Goal: Complete application form

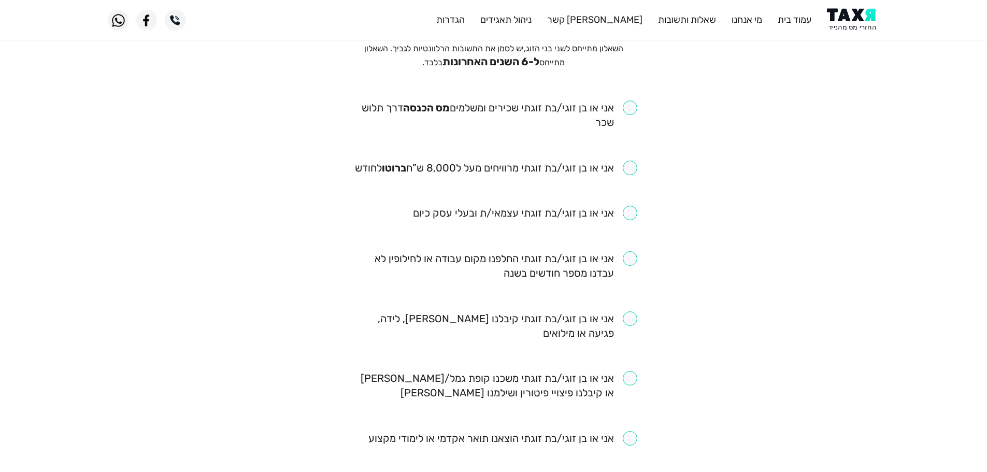
scroll to position [104, 0]
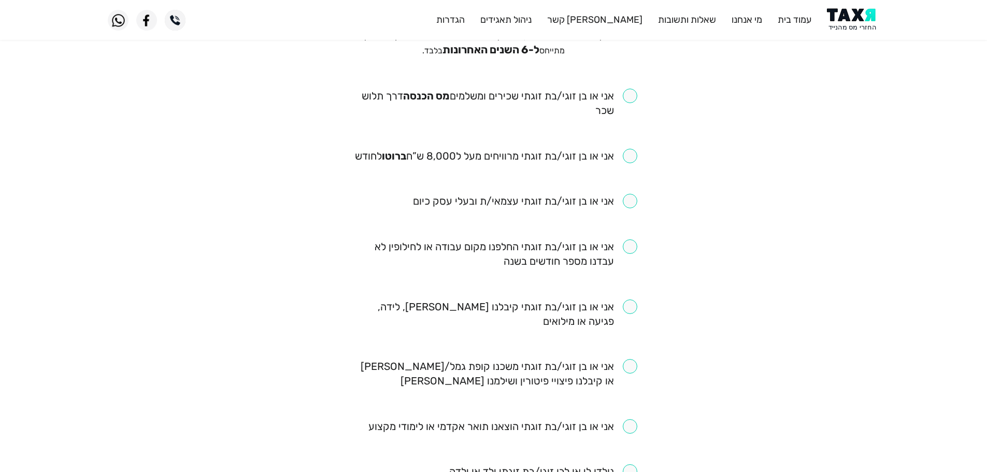
click at [627, 95] on input "checkbox" at bounding box center [493, 103] width 287 height 29
checkbox input "true"
click at [632, 157] on input "checkbox" at bounding box center [496, 156] width 282 height 15
checkbox input "true"
click at [631, 247] on input "checkbox" at bounding box center [493, 253] width 287 height 29
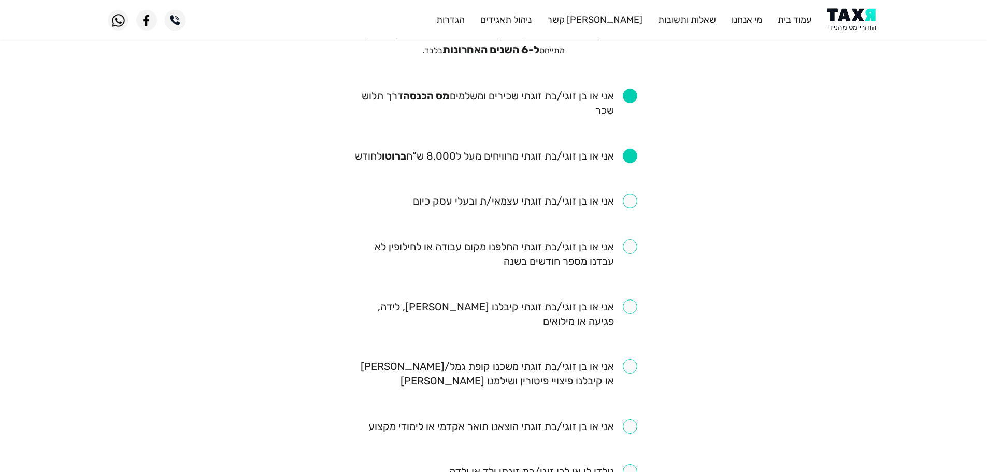
checkbox input "true"
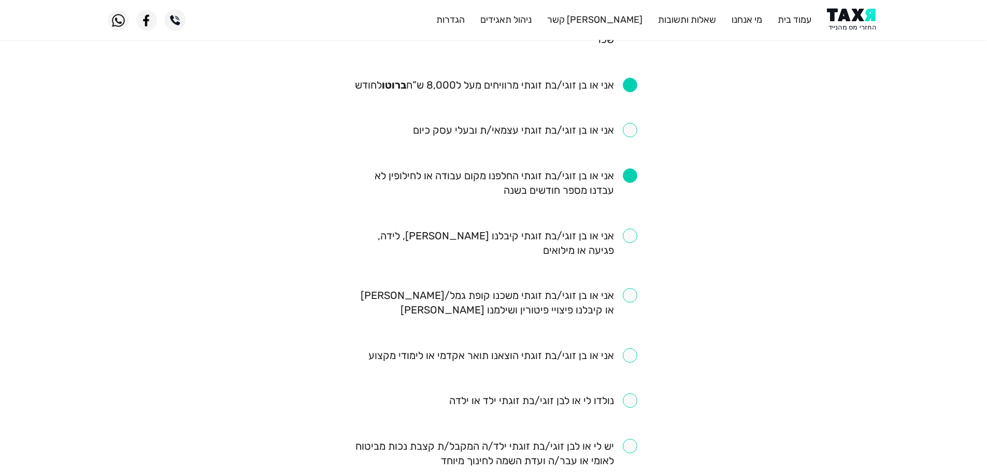
scroll to position [207, 0]
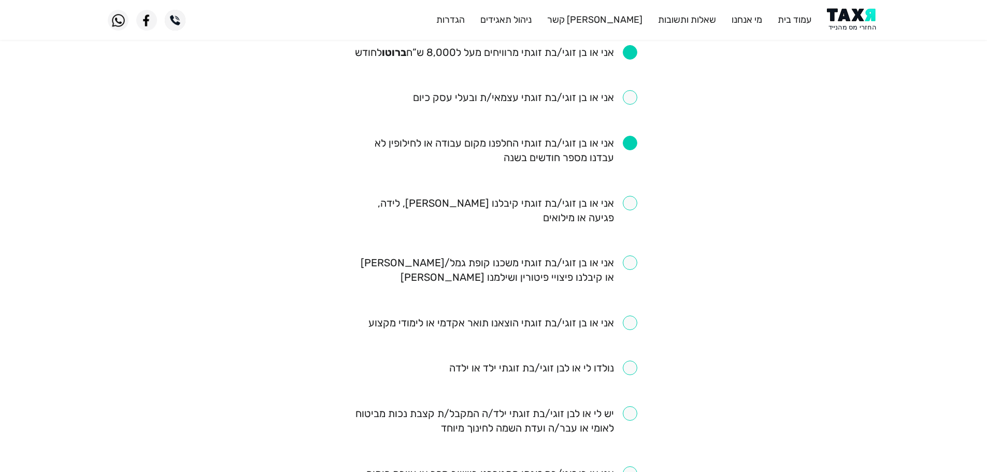
click at [628, 363] on input "checkbox" at bounding box center [543, 368] width 188 height 15
click at [632, 369] on input "checkbox" at bounding box center [543, 368] width 188 height 15
checkbox input "false"
click at [628, 207] on input "checkbox" at bounding box center [493, 210] width 287 height 29
checkbox input "true"
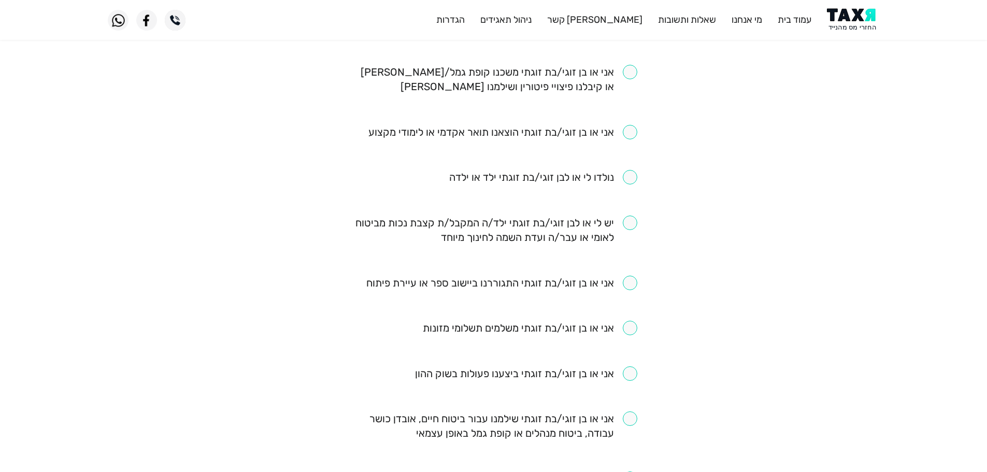
scroll to position [415, 0]
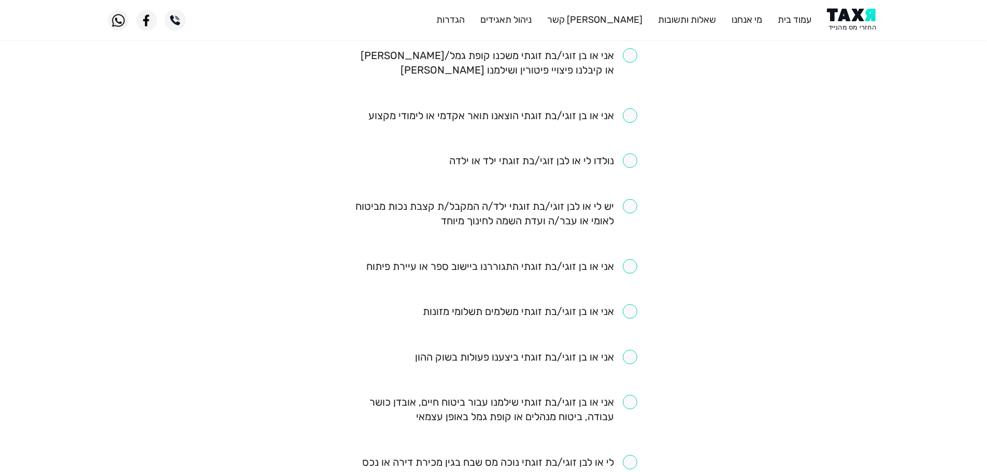
click at [633, 118] on input "checkbox" at bounding box center [502, 115] width 269 height 15
checkbox input "true"
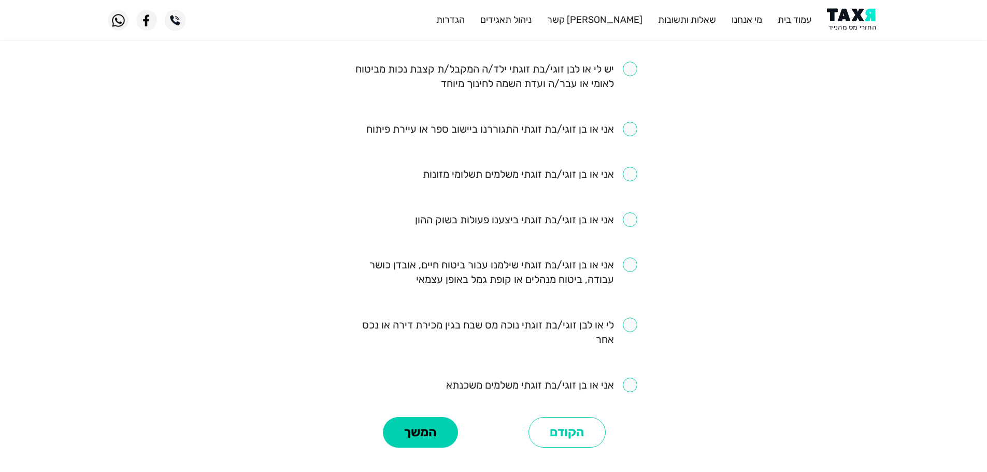
scroll to position [570, 0]
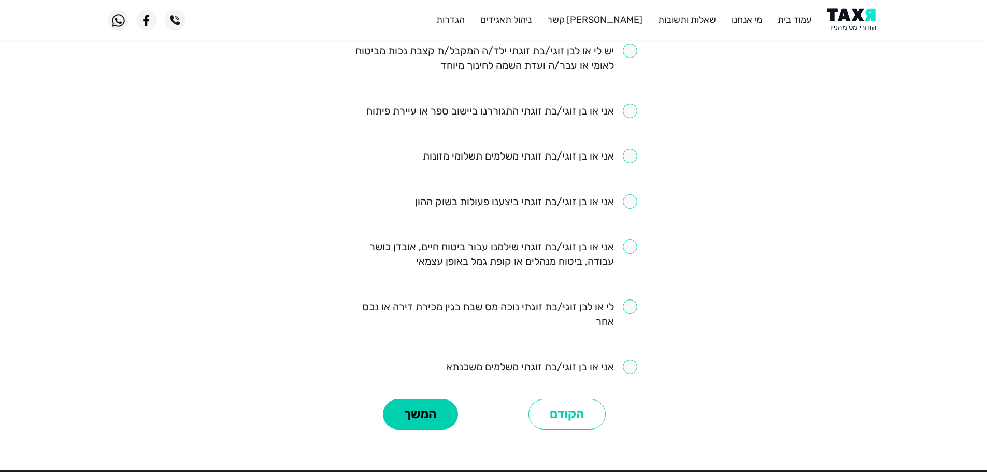
click at [624, 367] on input "checkbox" at bounding box center [541, 367] width 191 height 15
checkbox input "true"
click at [632, 246] on input "checkbox" at bounding box center [493, 253] width 287 height 29
checkbox input "true"
click at [633, 202] on input "checkbox" at bounding box center [526, 201] width 222 height 15
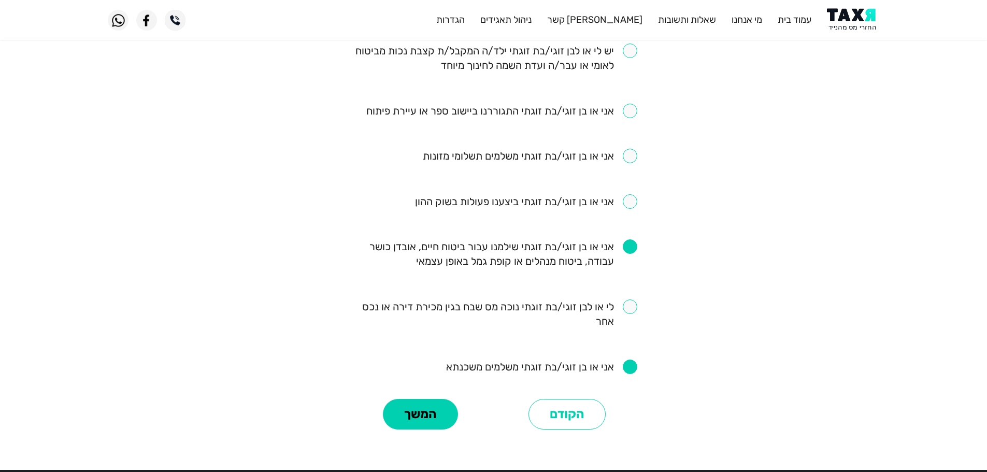
checkbox input "true"
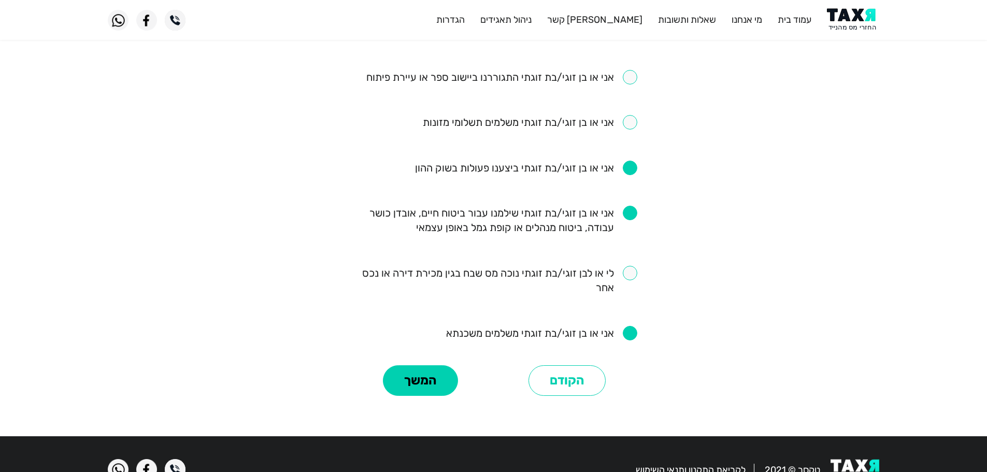
scroll to position [622, 0]
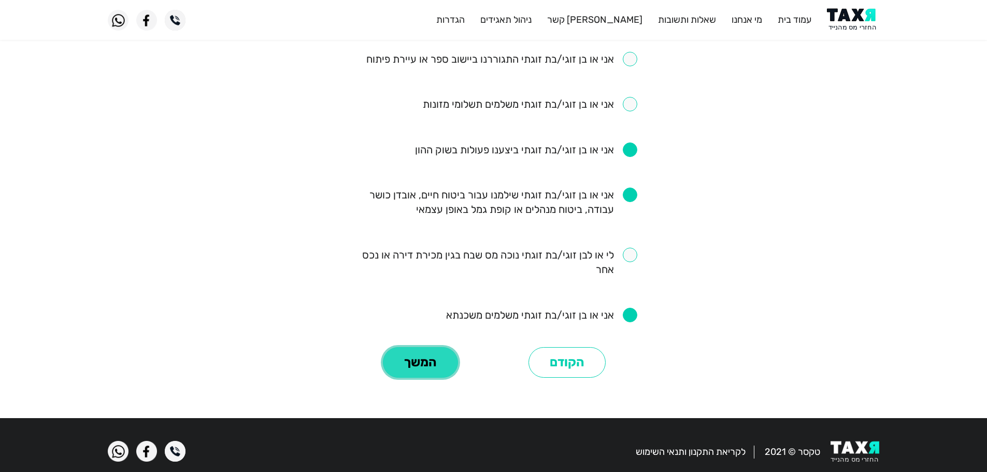
click at [436, 364] on button "המשך" at bounding box center [420, 362] width 75 height 31
